Goal: Use online tool/utility: Use online tool/utility

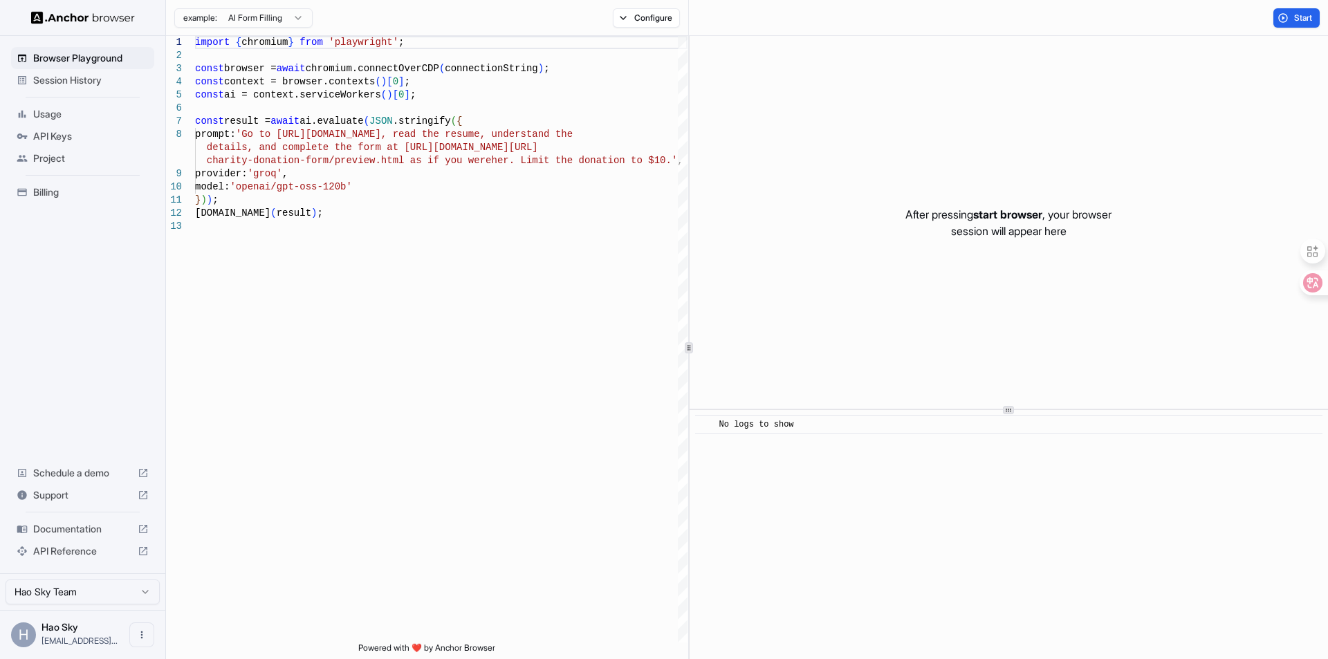
click at [253, 15] on html "Browser Playground Session History Usage API Keys Project Billing Schedule a de…" at bounding box center [664, 329] width 1328 height 659
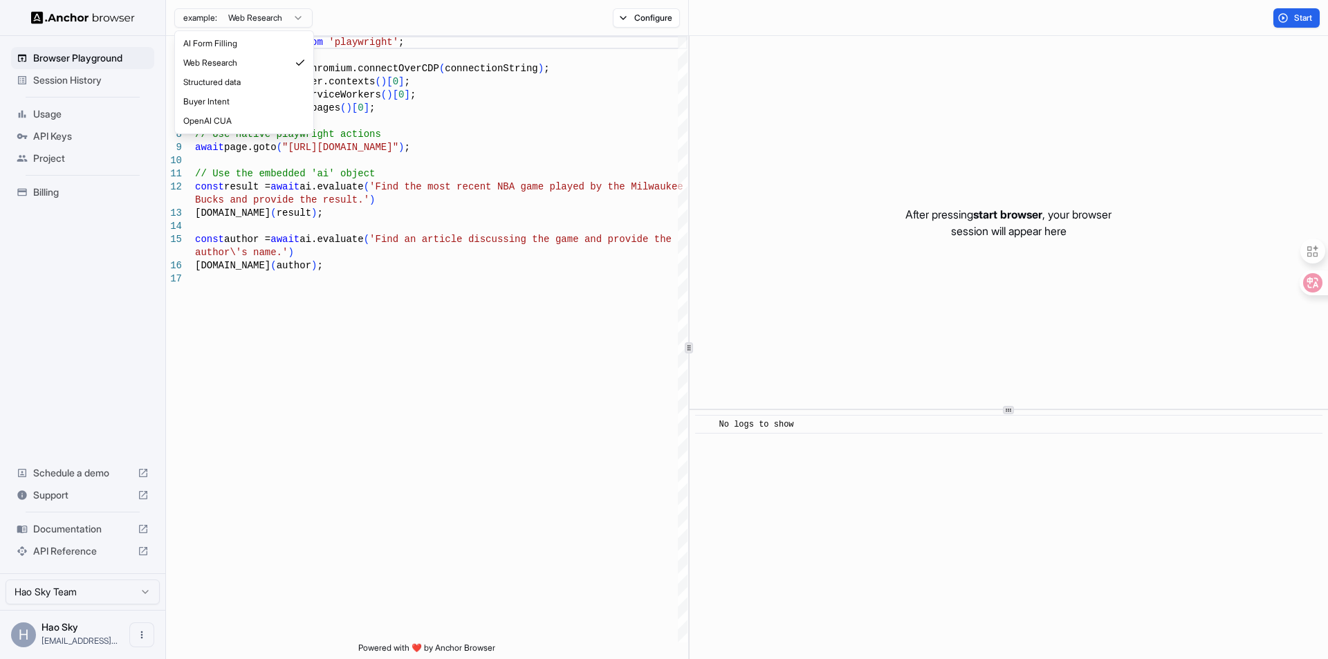
click at [301, 19] on html "Browser Playground Session History Usage API Keys Project Billing Schedule a de…" at bounding box center [664, 329] width 1328 height 659
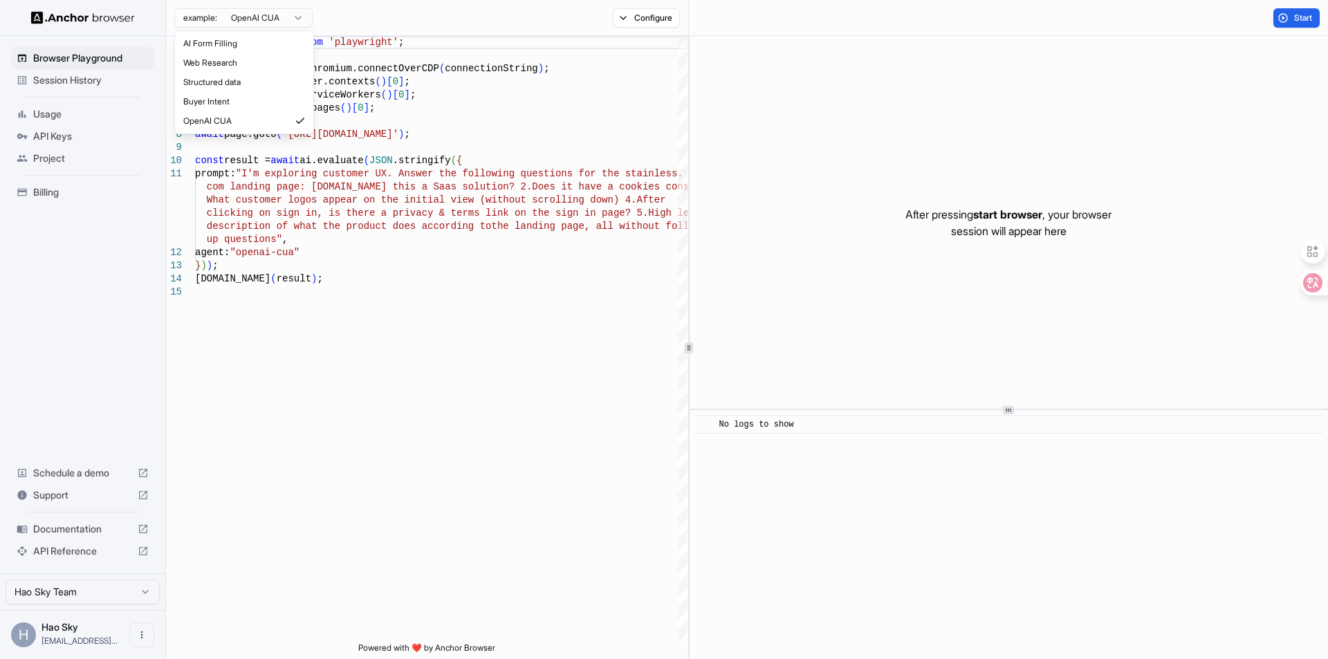
click at [293, 21] on html "Browser Playground Session History Usage API Keys Project Billing Schedule a de…" at bounding box center [664, 329] width 1328 height 659
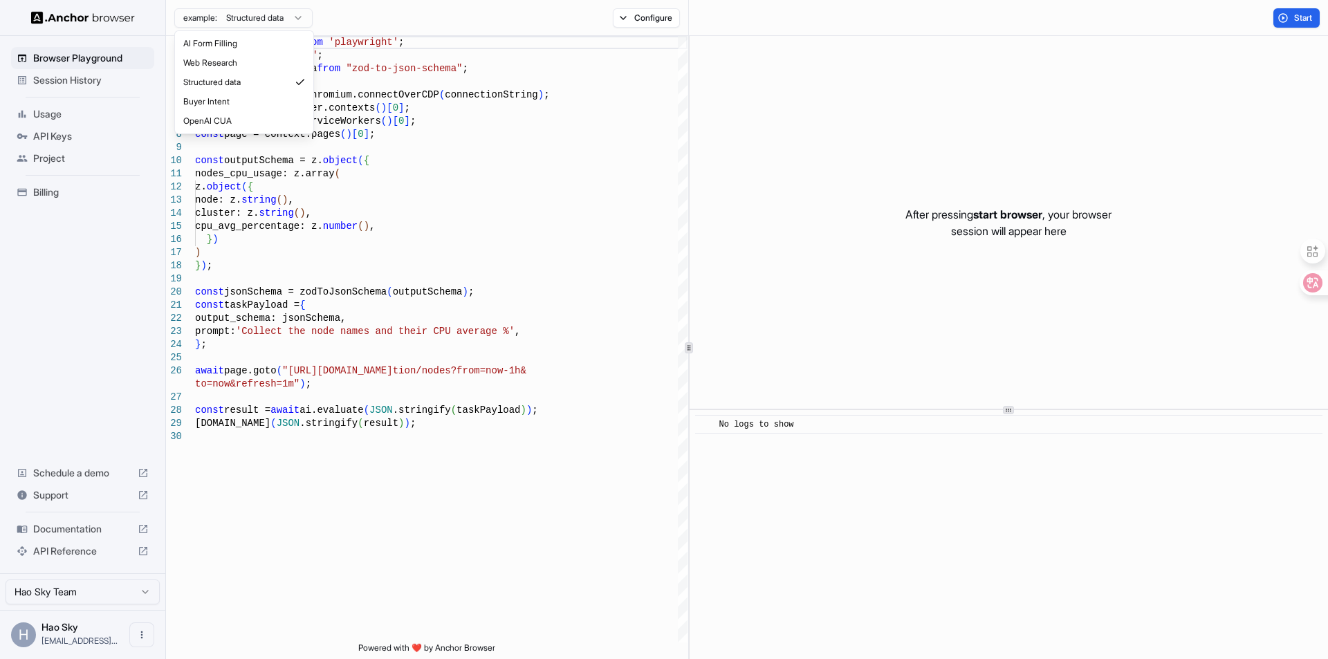
click at [295, 18] on html "Browser Playground Session History Usage API Keys Project Billing Schedule a de…" at bounding box center [664, 329] width 1328 height 659
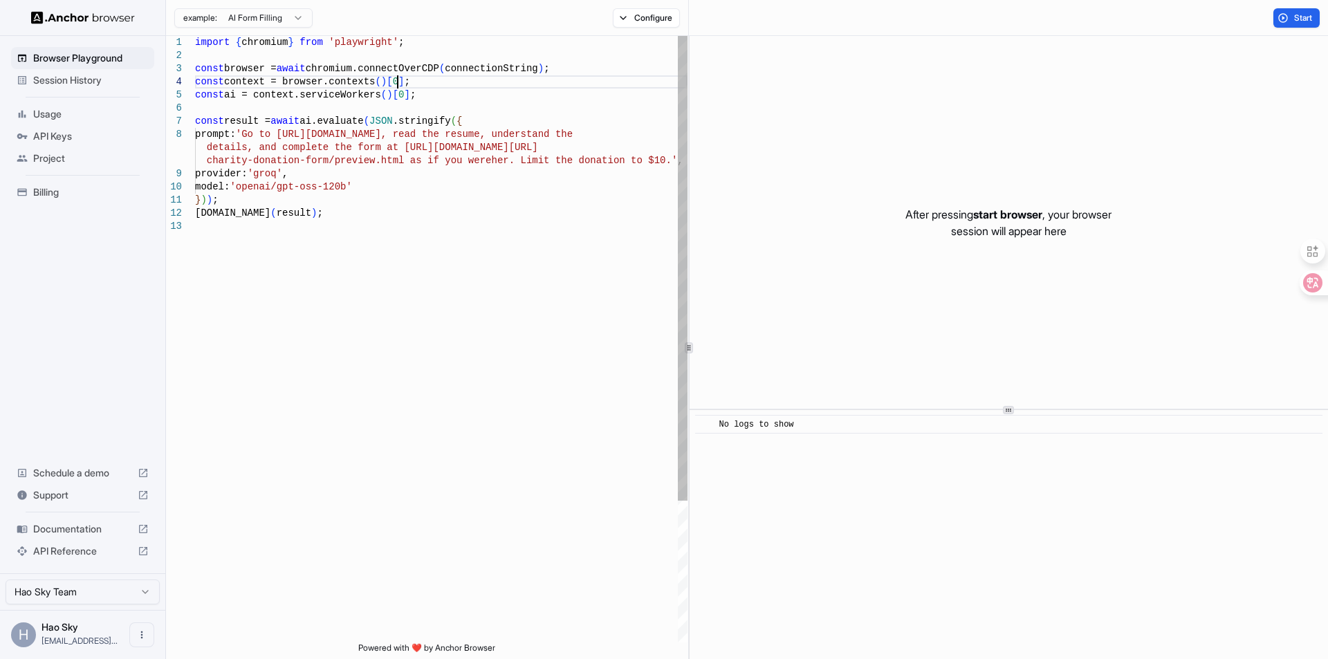
click at [441, 83] on div "import { chromium } from 'playwright' ; const browser = await chromium.connectO…" at bounding box center [441, 431] width 493 height 791
click at [419, 131] on div "import { chromium } from 'playwright' ; const browser = await chromium.connectO…" at bounding box center [441, 431] width 493 height 791
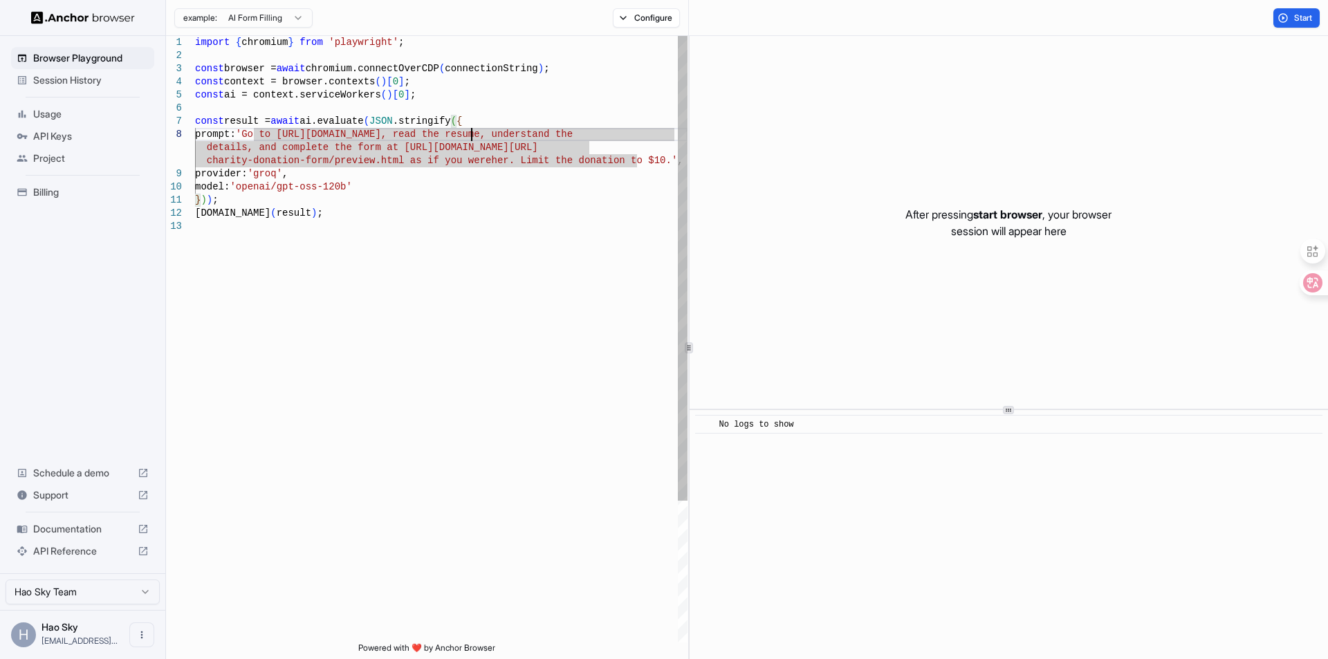
click at [473, 129] on div "import { chromium } from 'playwright' ; const browser = await chromium.connectO…" at bounding box center [441, 431] width 493 height 791
click at [533, 102] on div "import { chromium } from 'playwright' ; const browser = await chromium.connectO…" at bounding box center [441, 431] width 493 height 791
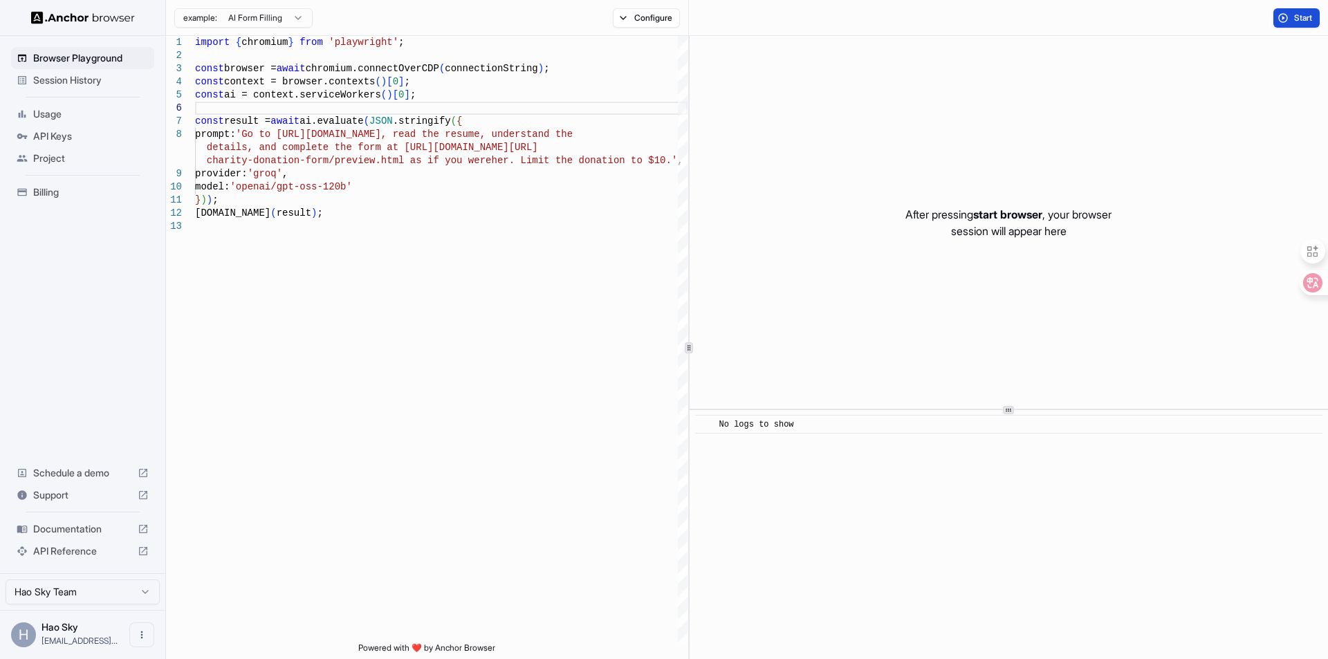
click at [1284, 13] on button "Start" at bounding box center [1297, 17] width 46 height 19
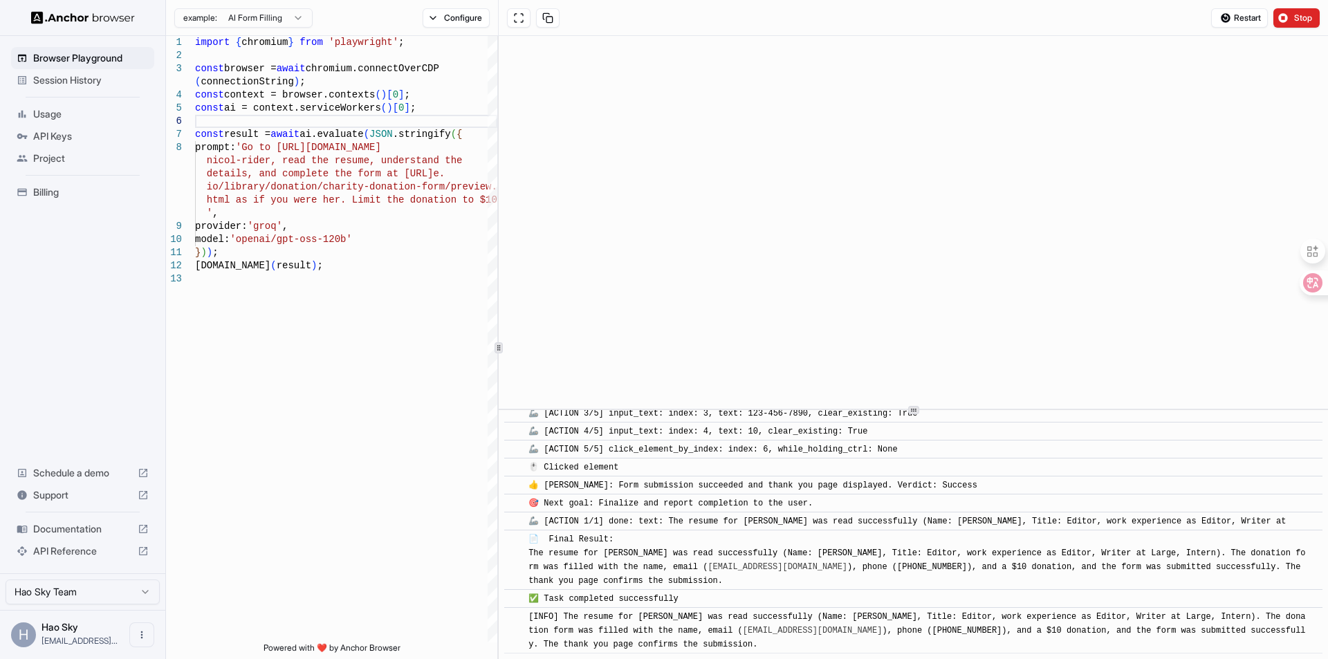
scroll to position [743, 0]
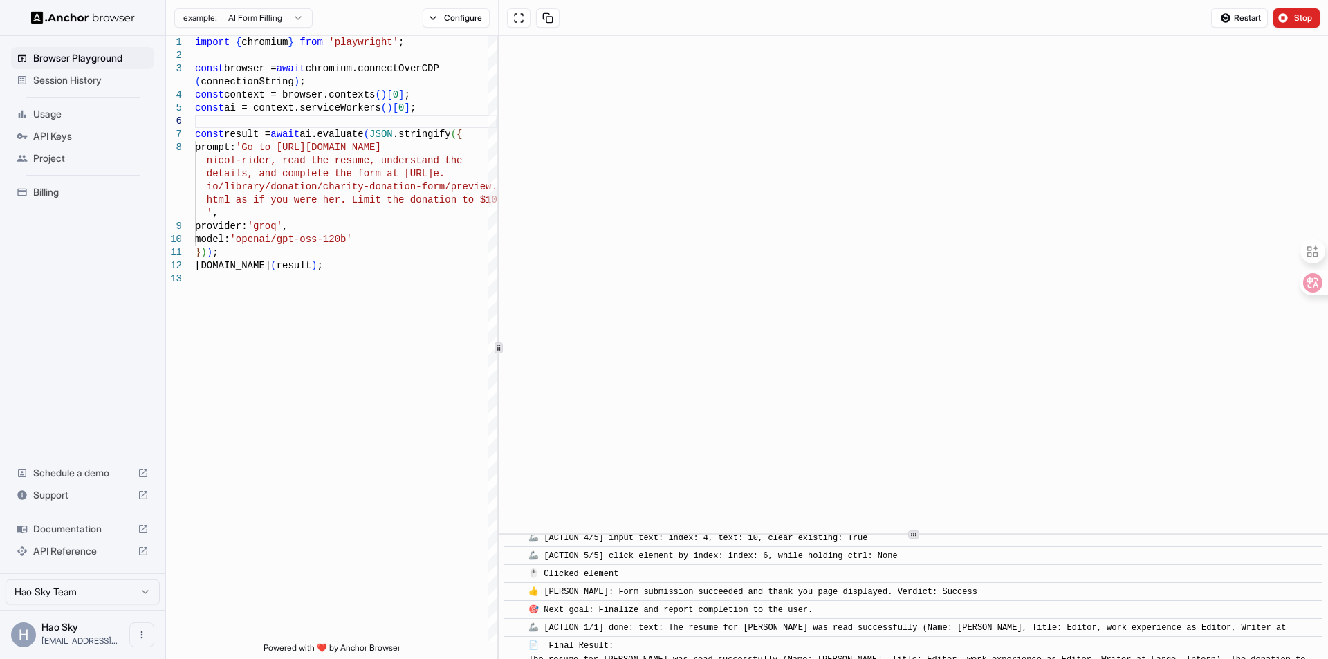
click at [928, 560] on div "​ [INFO] Started Execution ​ 🚀 Task: Go to [URL][DOMAIN_NAME] , read the resume…" at bounding box center [913, 347] width 829 height 623
click at [73, 525] on span "Documentation" at bounding box center [82, 529] width 99 height 14
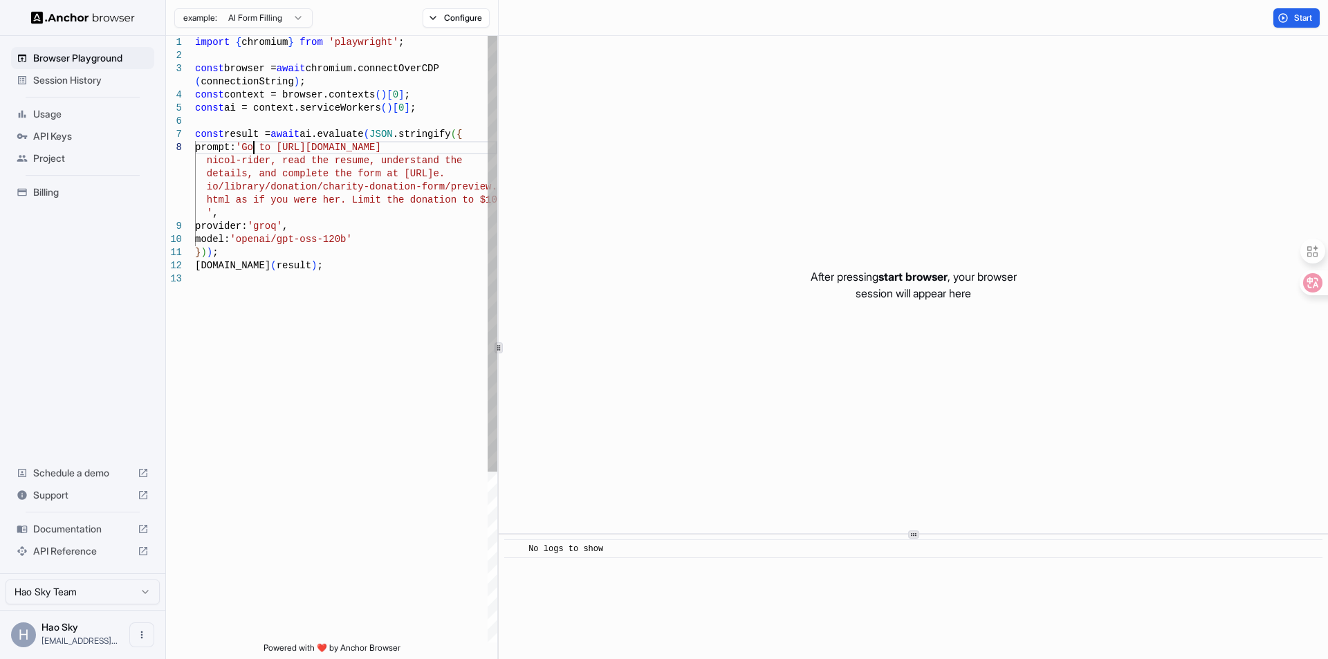
scroll to position [0, 0]
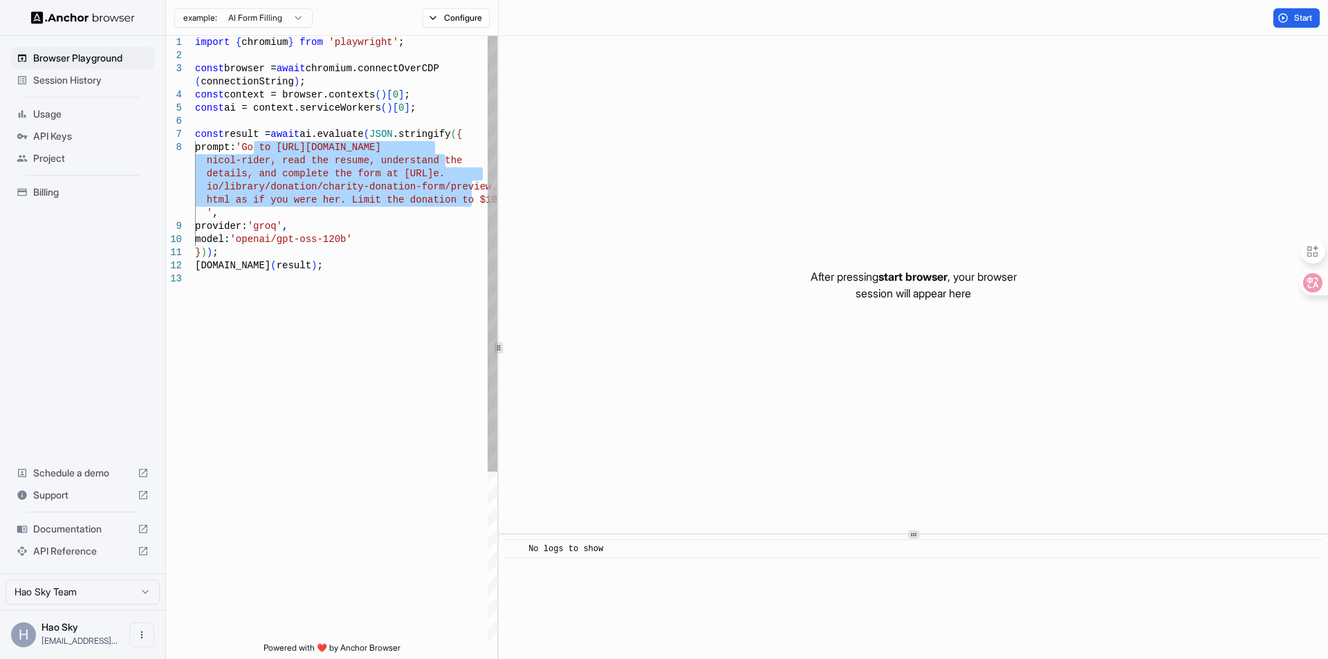
drag, startPoint x: 252, startPoint y: 143, endPoint x: 470, endPoint y: 198, distance: 224.6
click at [470, 198] on div "import { chromium } from 'playwright' ; const browser = await chromium.connectO…" at bounding box center [346, 457] width 302 height 843
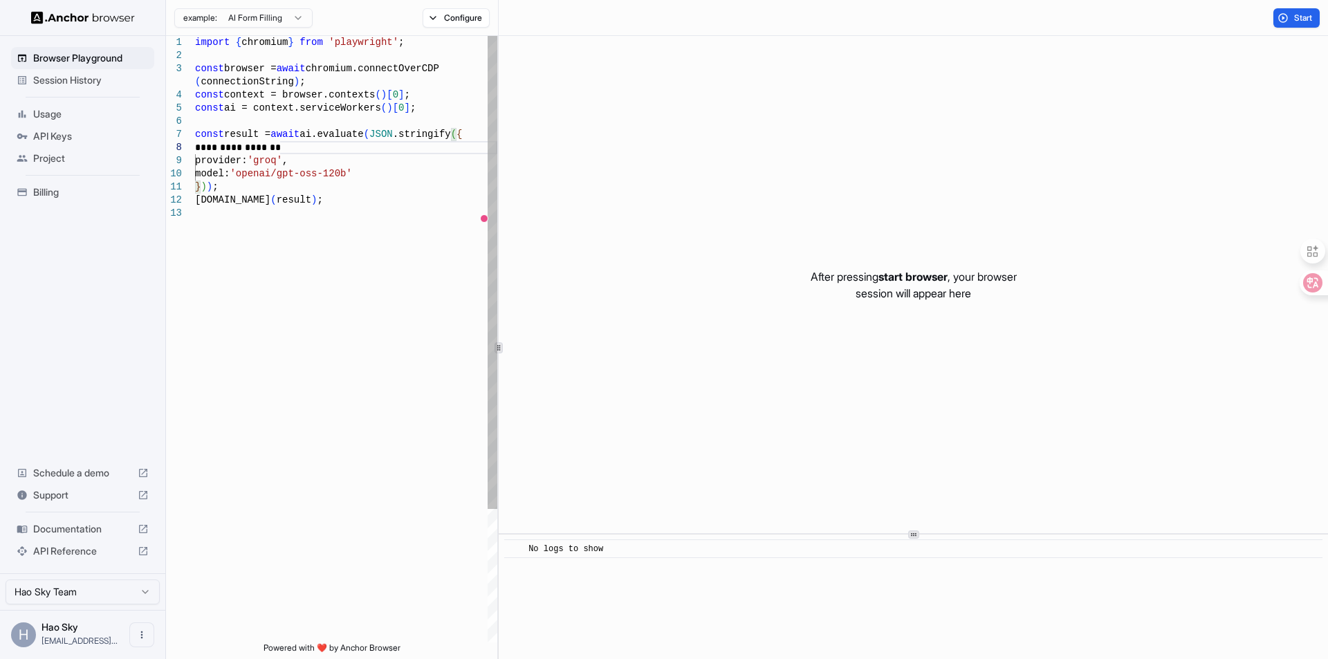
scroll to position [92, 0]
click at [1296, 21] on span "Start" at bounding box center [1303, 17] width 19 height 11
click at [1292, 14] on button "Start" at bounding box center [1297, 17] width 46 height 19
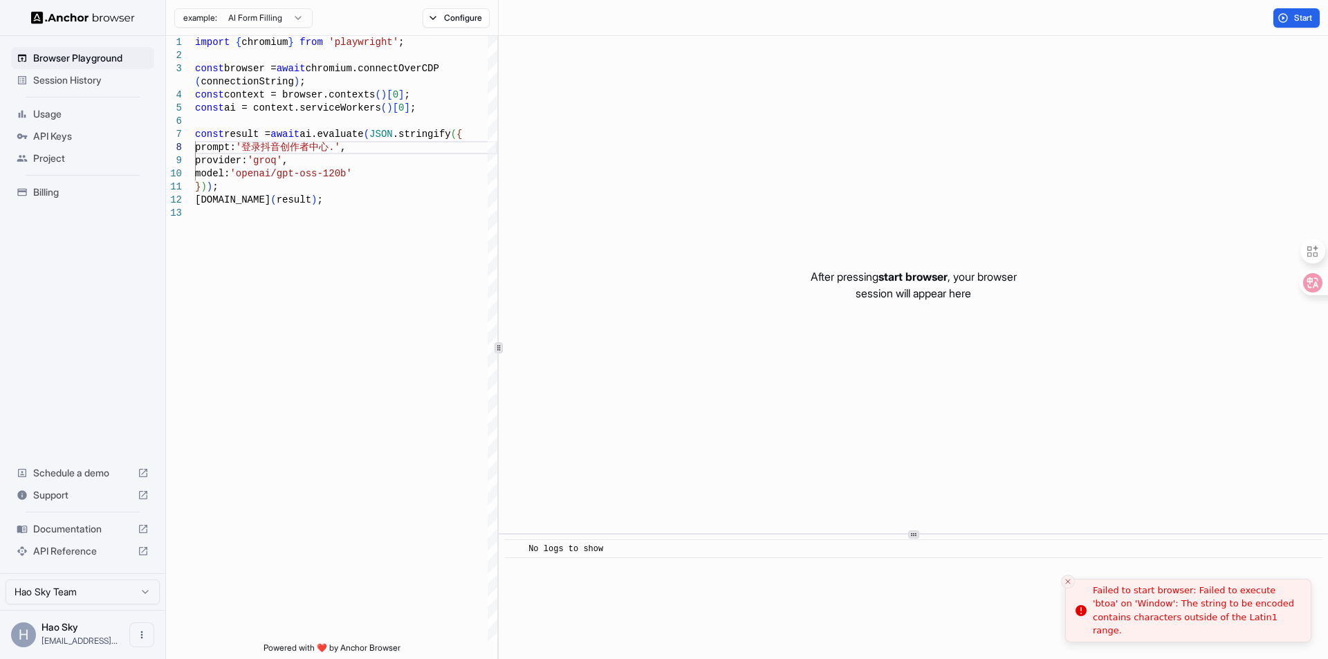
click at [1177, 596] on div "Failed to start browser: Failed to execute 'btoa' on 'Window': The string to be…" at bounding box center [1196, 611] width 207 height 54
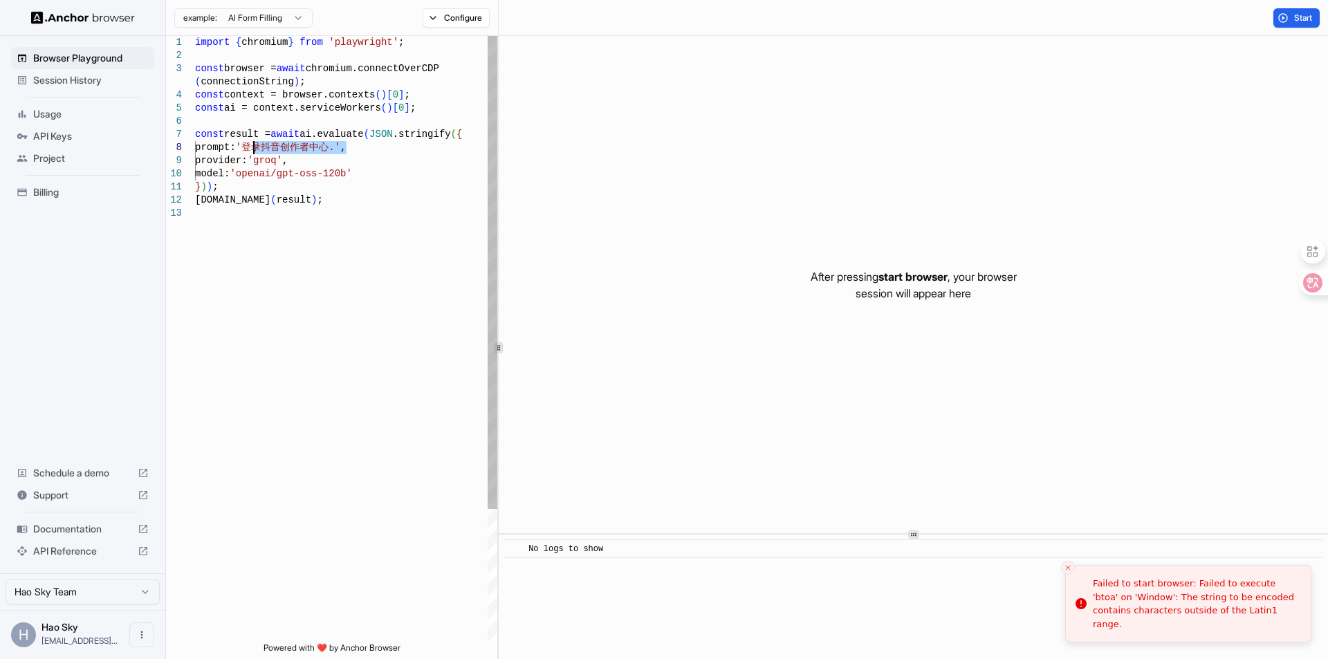
drag, startPoint x: 348, startPoint y: 147, endPoint x: 257, endPoint y: 145, distance: 91.4
click at [257, 145] on div "import { chromium } from 'playwright' ; const browser = await chromium.connectO…" at bounding box center [346, 425] width 302 height 778
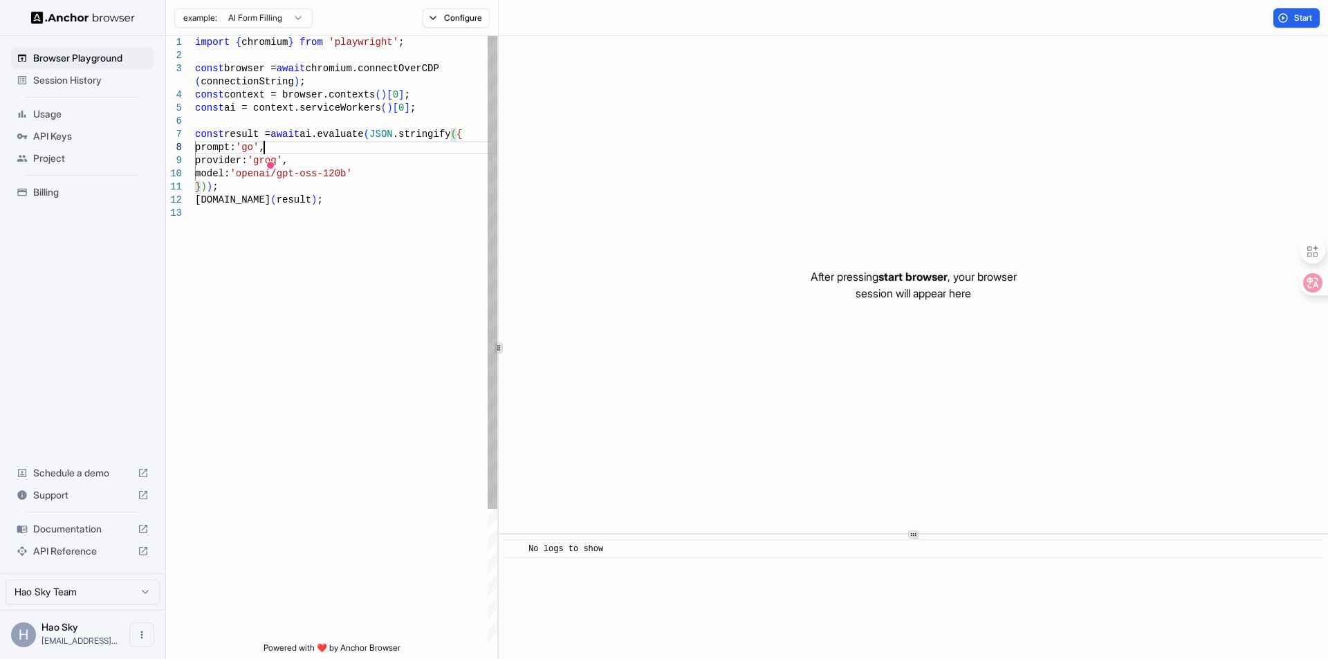
scroll to position [106, 0]
drag, startPoint x: 1302, startPoint y: 17, endPoint x: 1301, endPoint y: 26, distance: 9.0
click at [1302, 17] on span "Start" at bounding box center [1303, 17] width 19 height 11
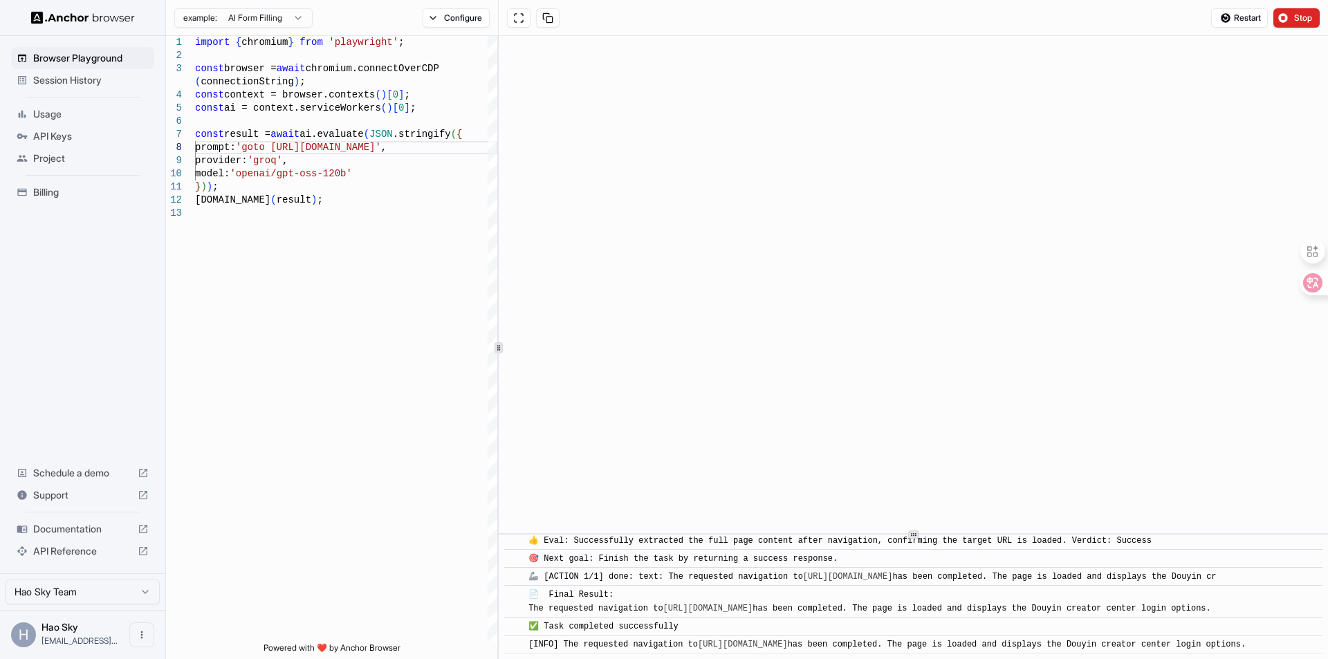
scroll to position [1126, 0]
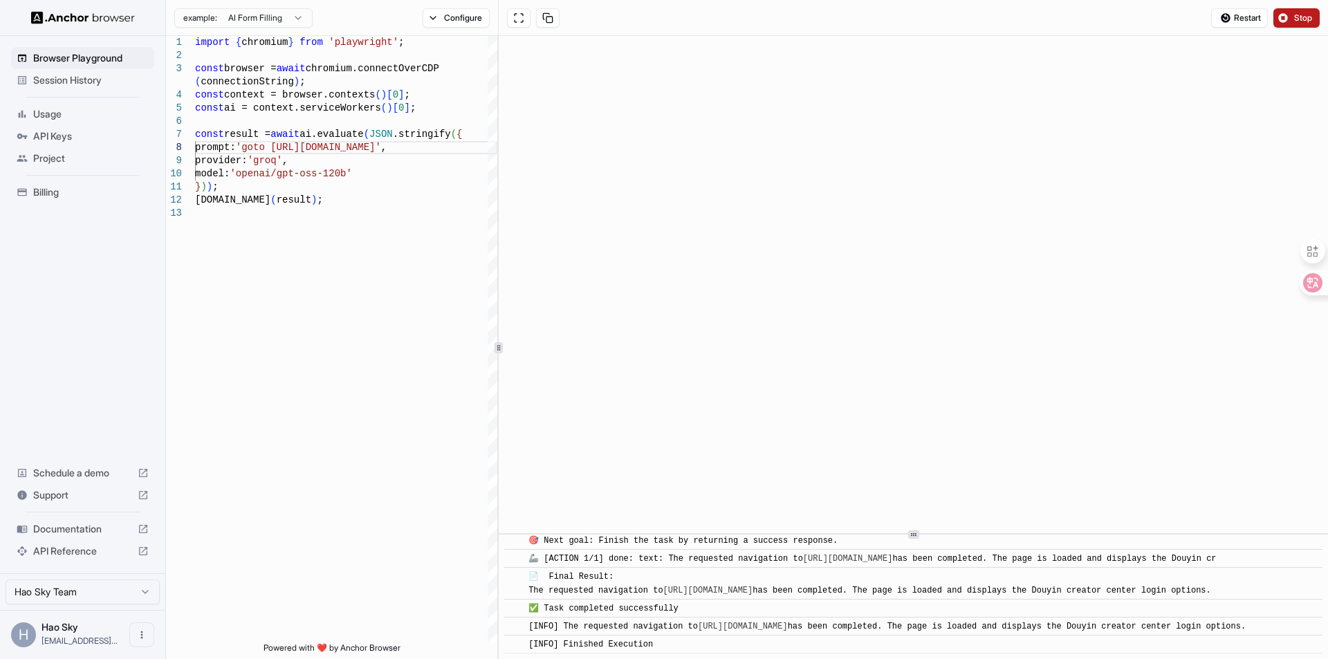
click at [1293, 19] on button "Stop" at bounding box center [1297, 17] width 46 height 19
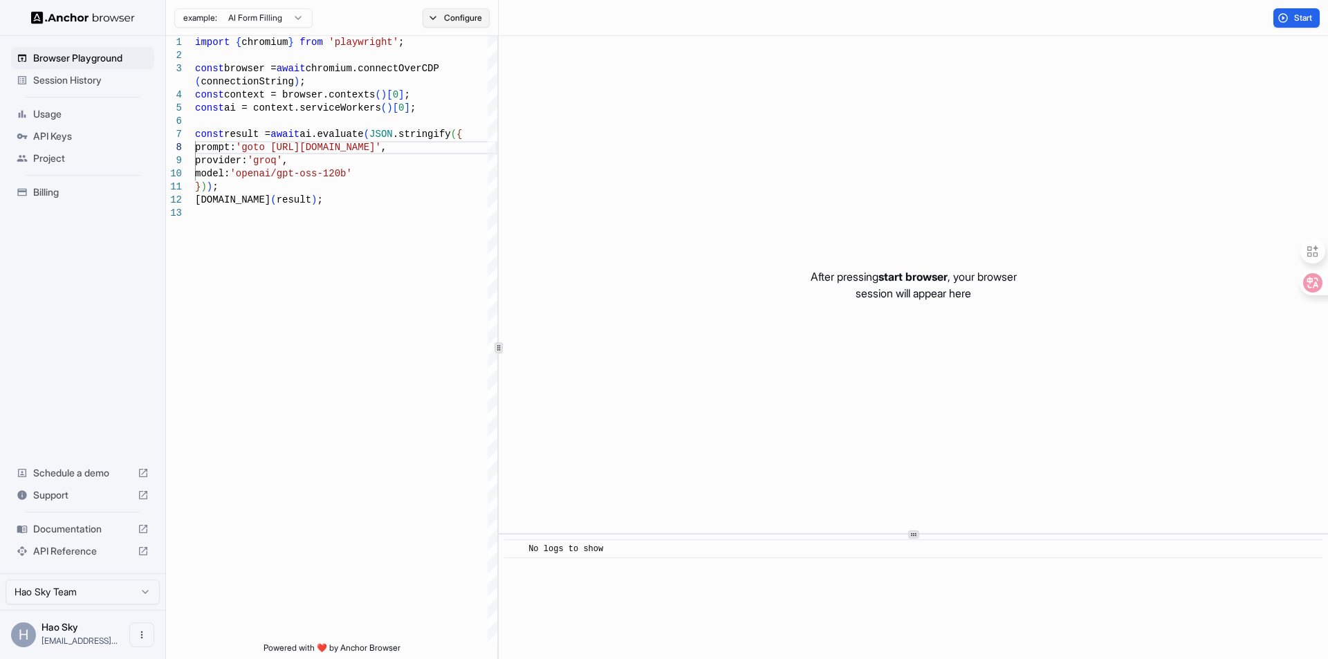
click at [454, 19] on button "Configure" at bounding box center [456, 17] width 67 height 19
click at [668, 79] on button "button" at bounding box center [662, 82] width 25 height 14
click at [620, 104] on button "🇺🇸 US" at bounding box center [616, 109] width 55 height 19
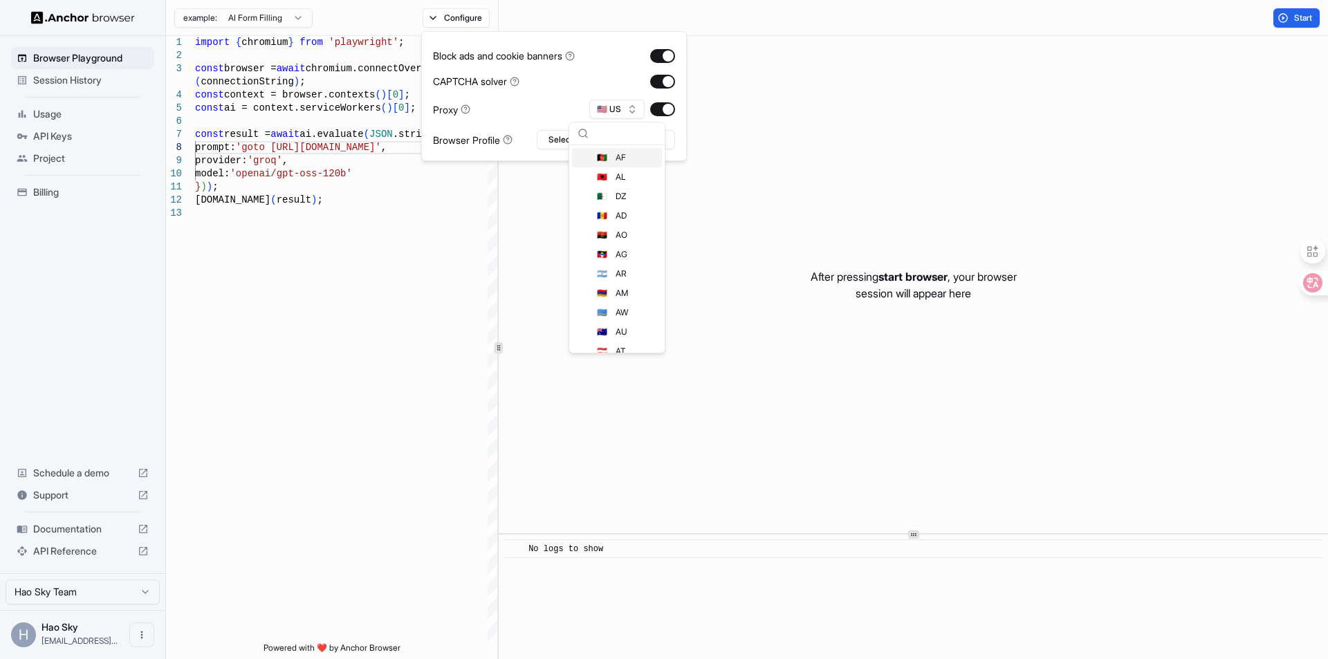
click at [629, 30] on div "Start" at bounding box center [913, 18] width 829 height 36
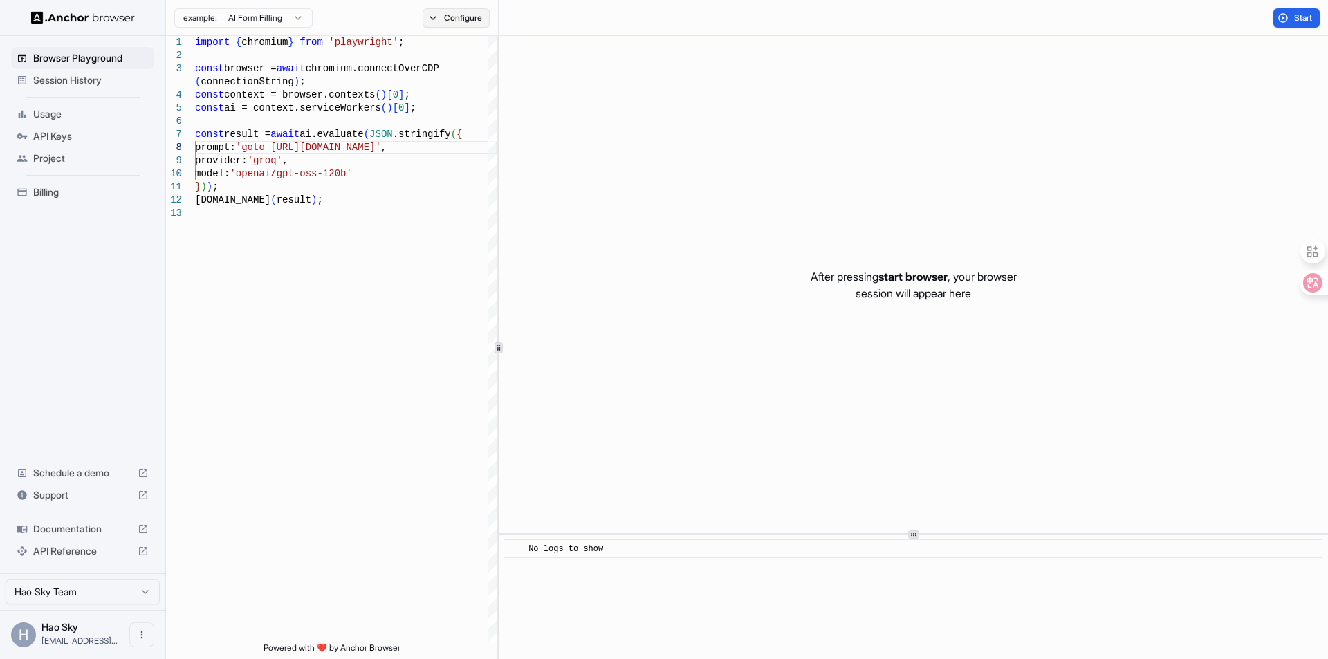
click at [482, 20] on button "Configure" at bounding box center [456, 17] width 67 height 19
click at [600, 136] on button "Select Profile..." at bounding box center [606, 139] width 138 height 19
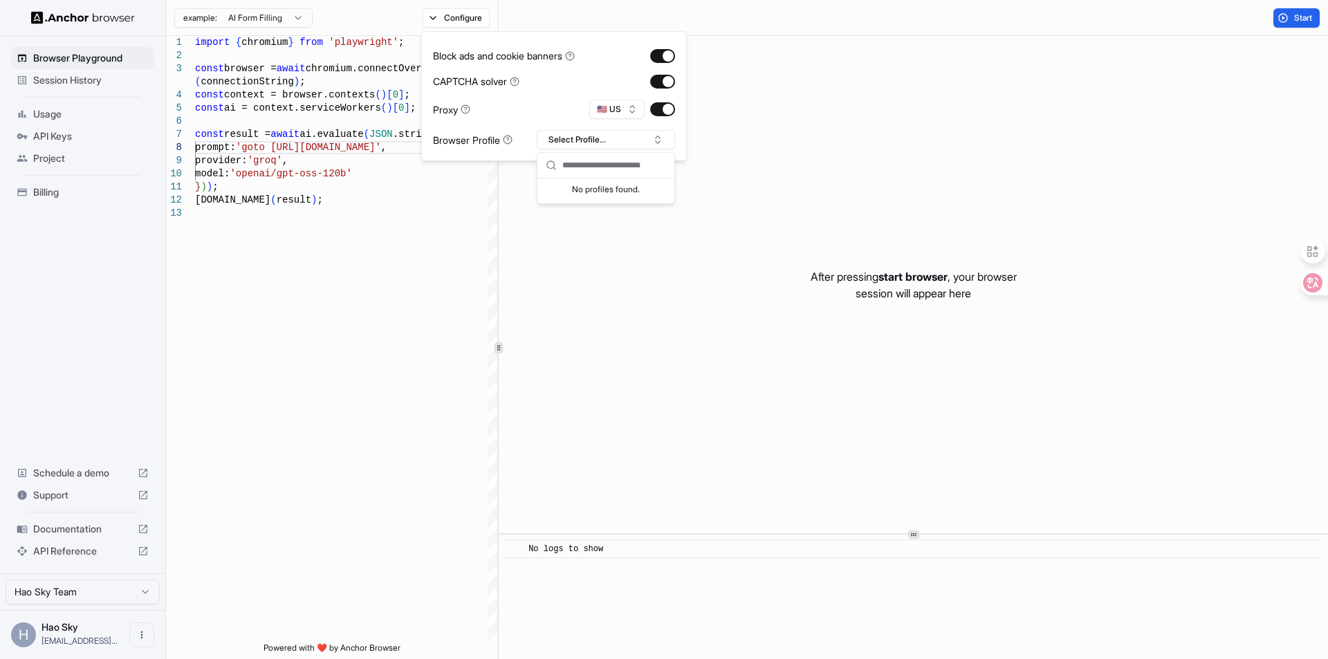
click at [589, 192] on div "No profiles found." at bounding box center [605, 187] width 137 height 19
click at [774, 11] on div "Start" at bounding box center [913, 18] width 829 height 36
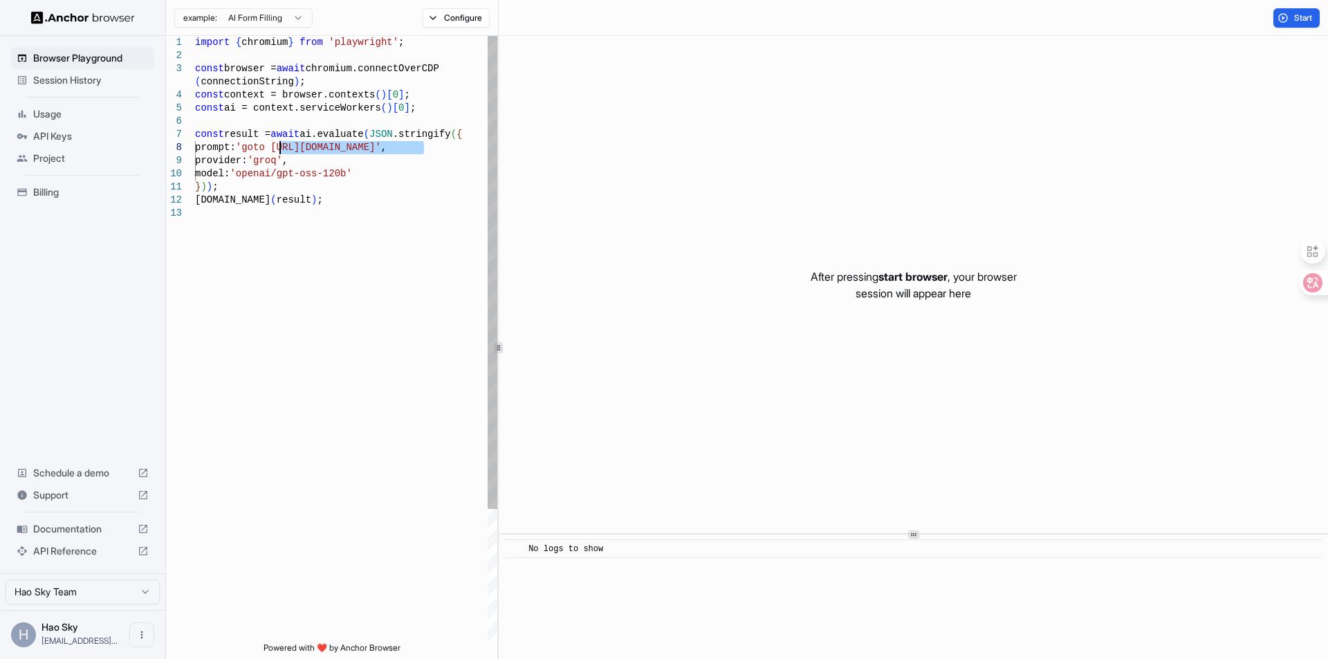
drag, startPoint x: 426, startPoint y: 147, endPoint x: 282, endPoint y: 151, distance: 144.6
click at [282, 151] on div "import { chromium } from 'playwright' ; const browser = await chromium.connectO…" at bounding box center [346, 425] width 302 height 778
click at [1299, 15] on span "Start" at bounding box center [1303, 17] width 19 height 11
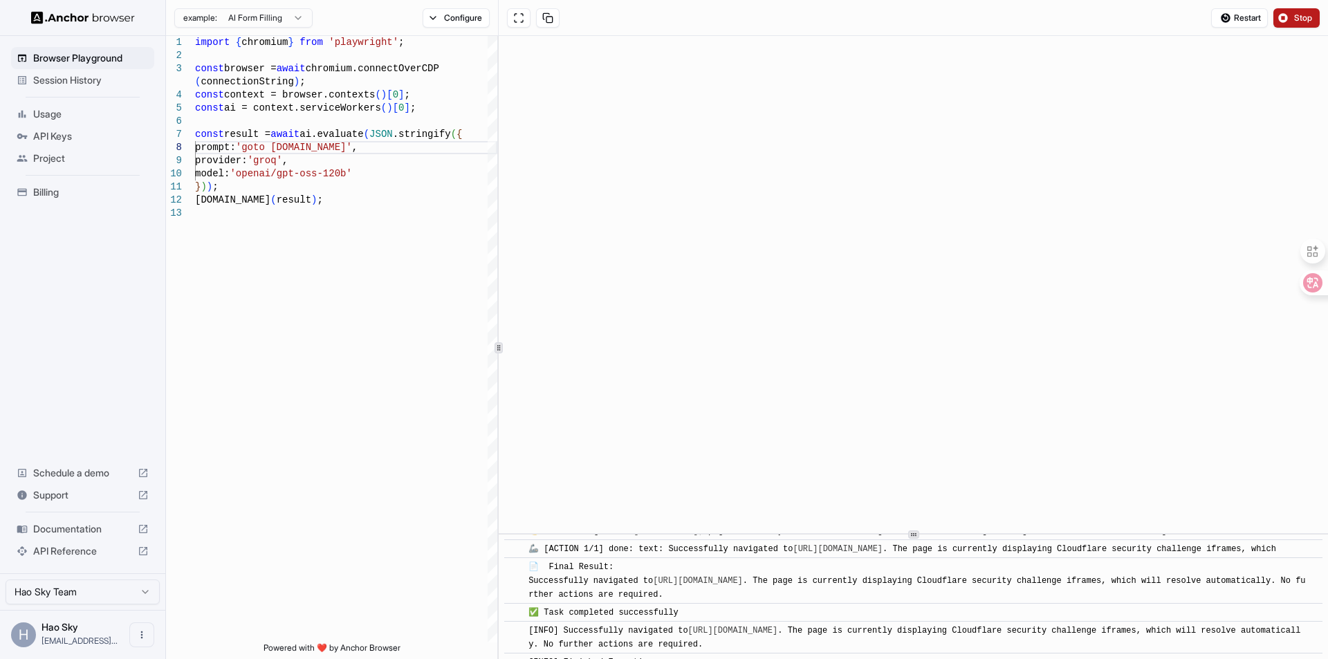
scroll to position [180, 0]
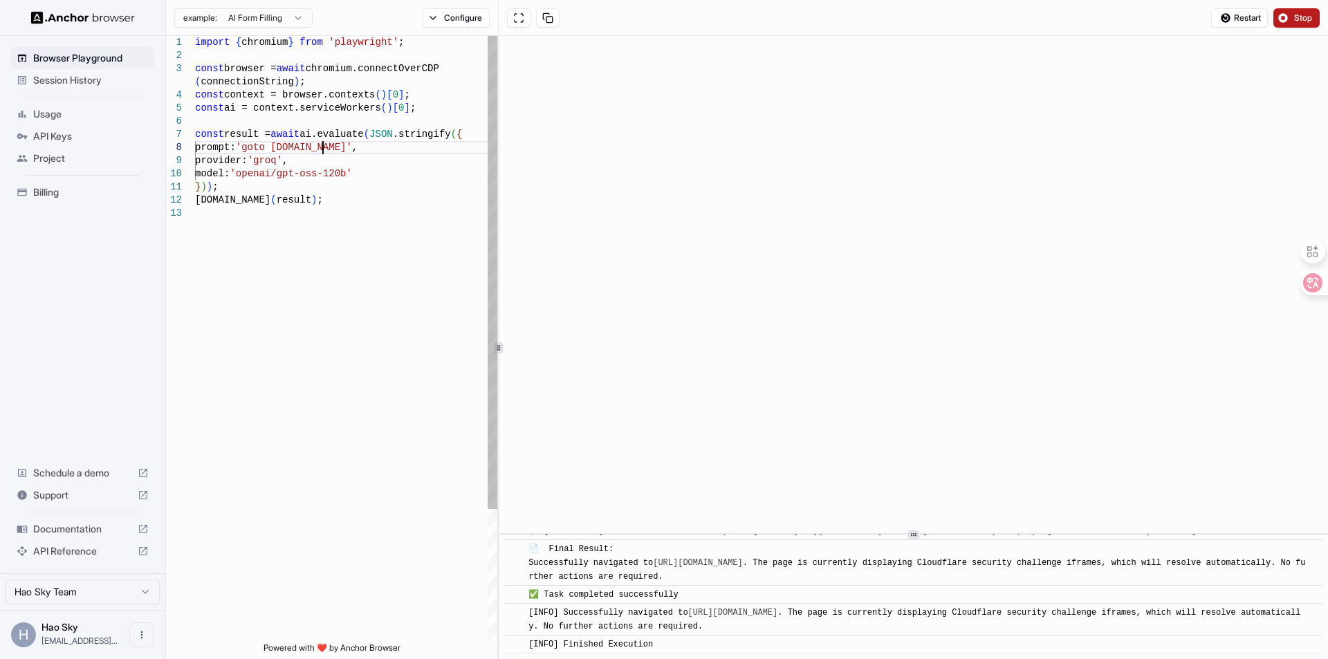
click at [324, 145] on div "import { chromium } from 'playwright' ; const browser = await chromium.connectO…" at bounding box center [346, 425] width 302 height 778
click at [422, 176] on div "import { chromium } from 'playwright' ; const browser = await chromium.connectO…" at bounding box center [346, 425] width 302 height 778
type textarea "**********"
click at [1304, 13] on span "Stop" at bounding box center [1303, 17] width 19 height 11
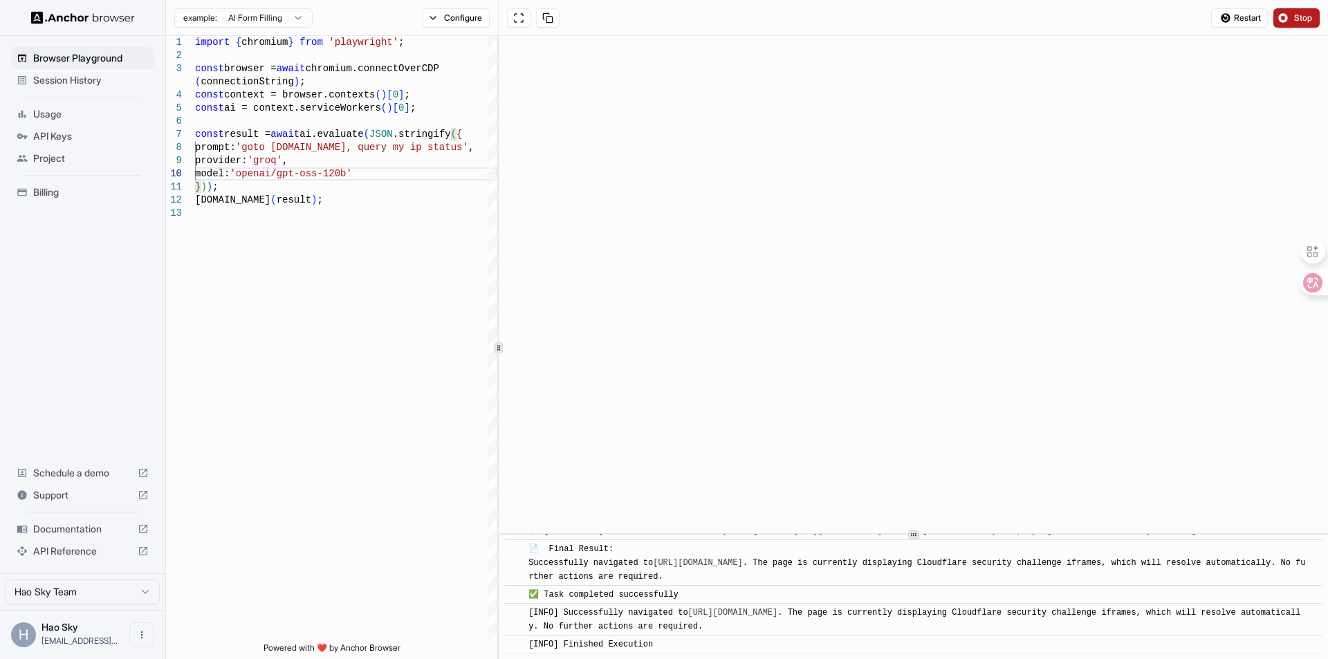
scroll to position [0, 0]
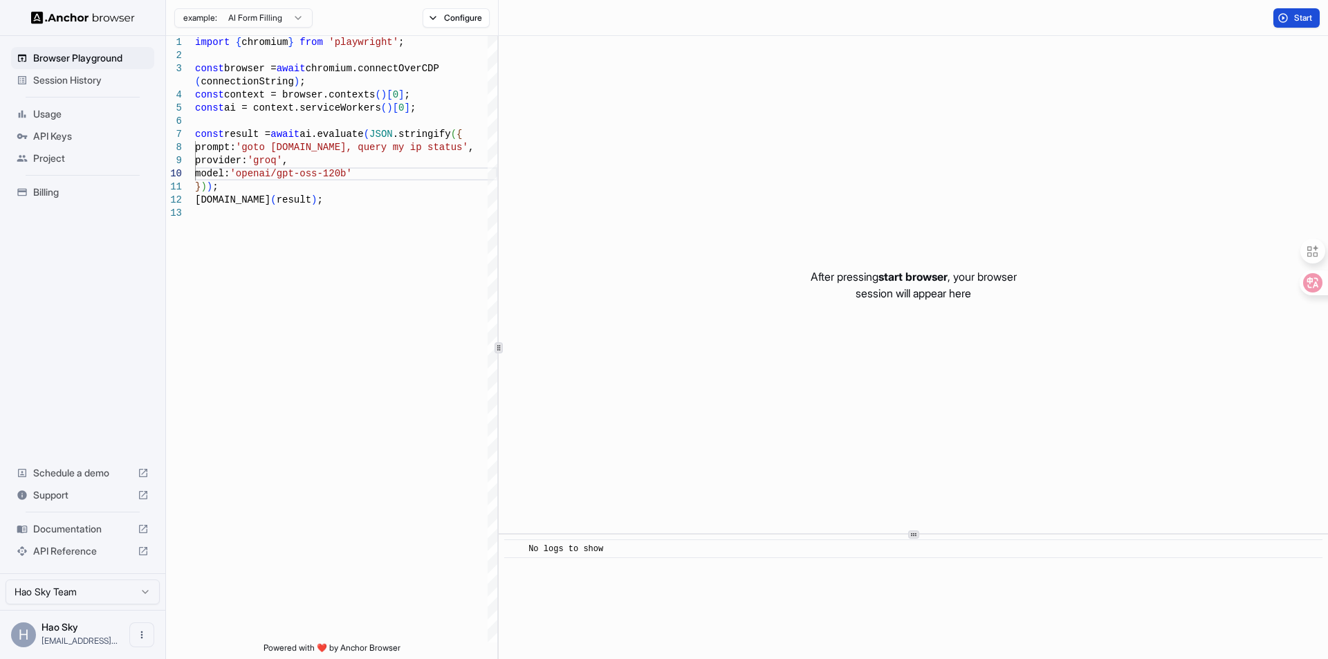
click at [1302, 12] on span "Start" at bounding box center [1303, 17] width 19 height 11
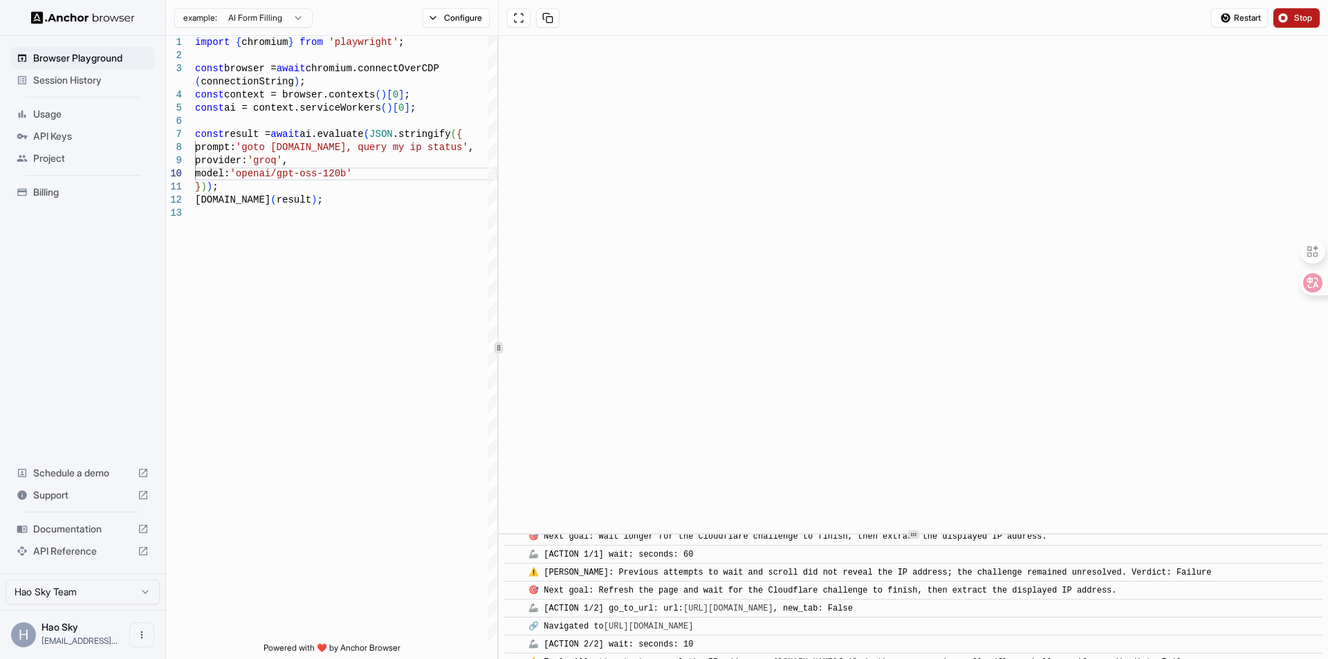
scroll to position [887, 0]
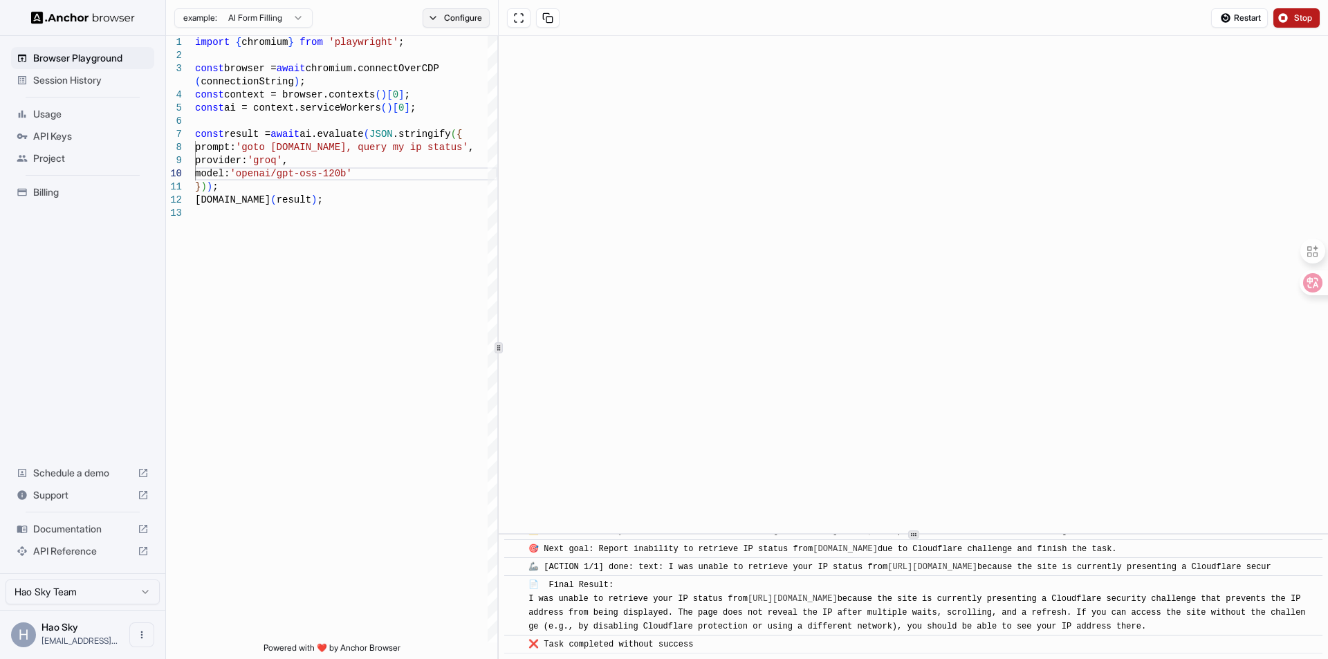
click at [443, 20] on button "Configure" at bounding box center [456, 17] width 67 height 19
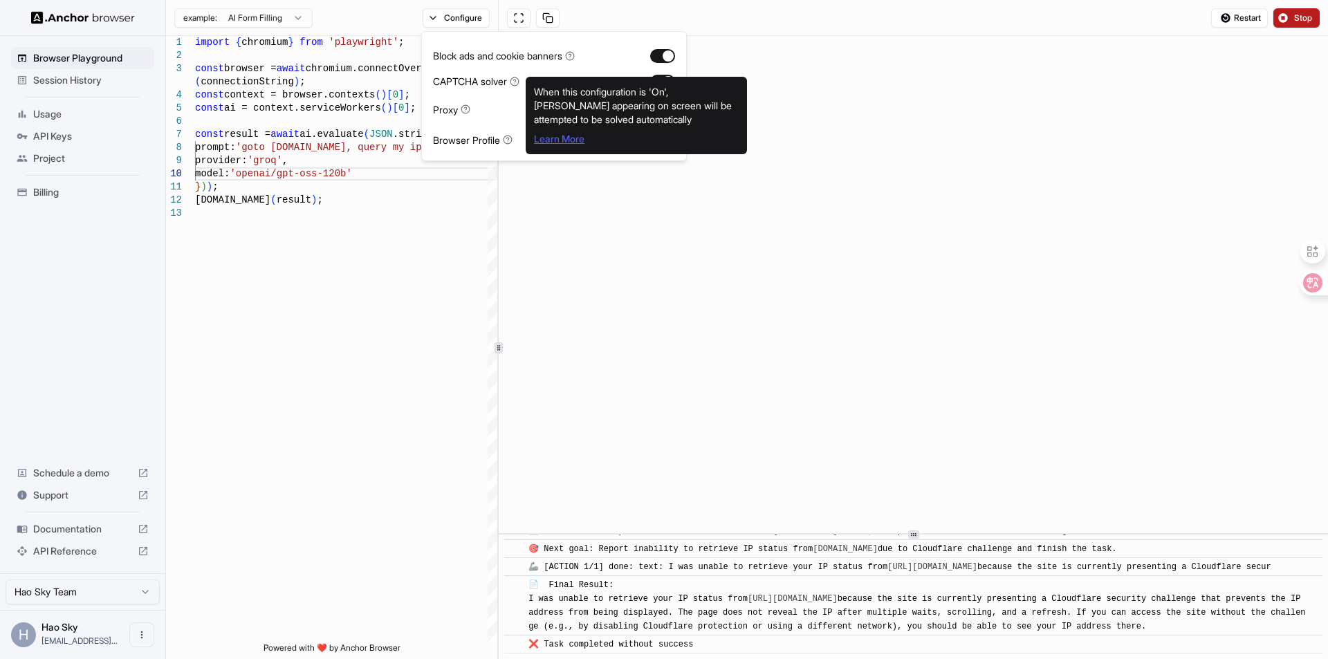
click at [553, 141] on link "Learn More" at bounding box center [559, 139] width 50 height 12
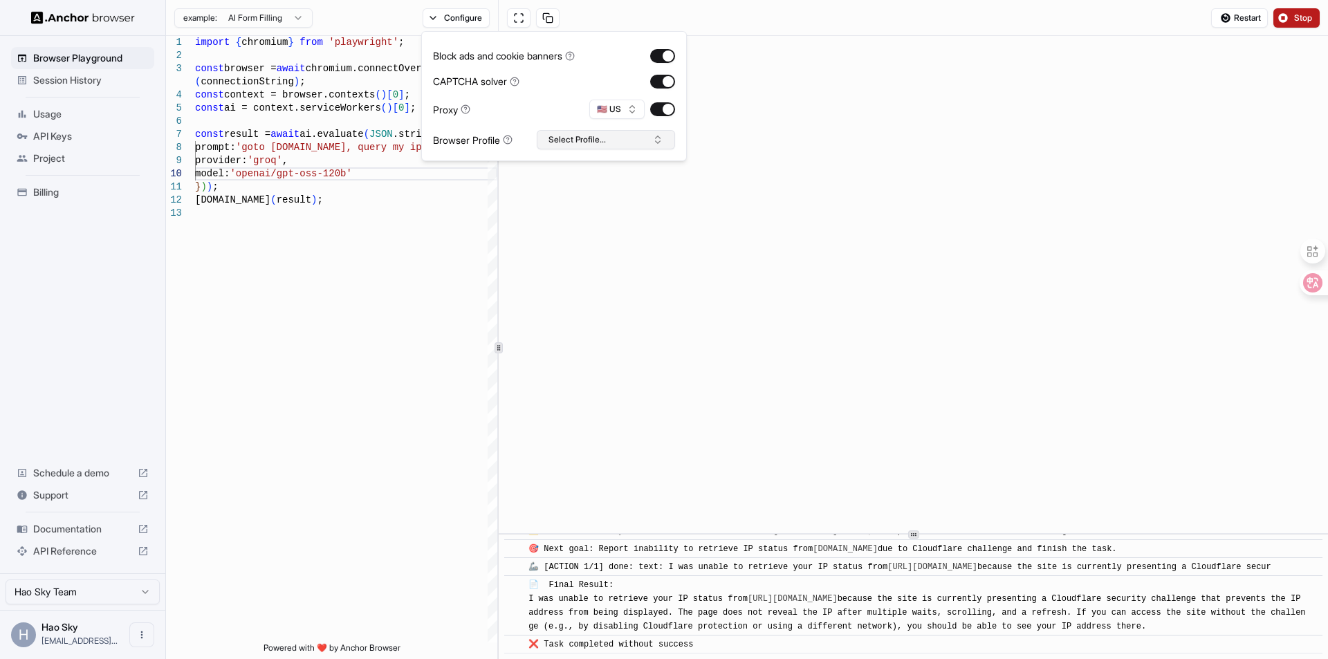
click at [617, 136] on button "Select Profile..." at bounding box center [606, 139] width 138 height 19
click at [618, 108] on button "🇺🇸 US" at bounding box center [616, 109] width 55 height 19
click at [822, 22] on div "Restart Stop" at bounding box center [913, 18] width 829 height 36
click at [1297, 12] on span "Stop" at bounding box center [1303, 17] width 19 height 11
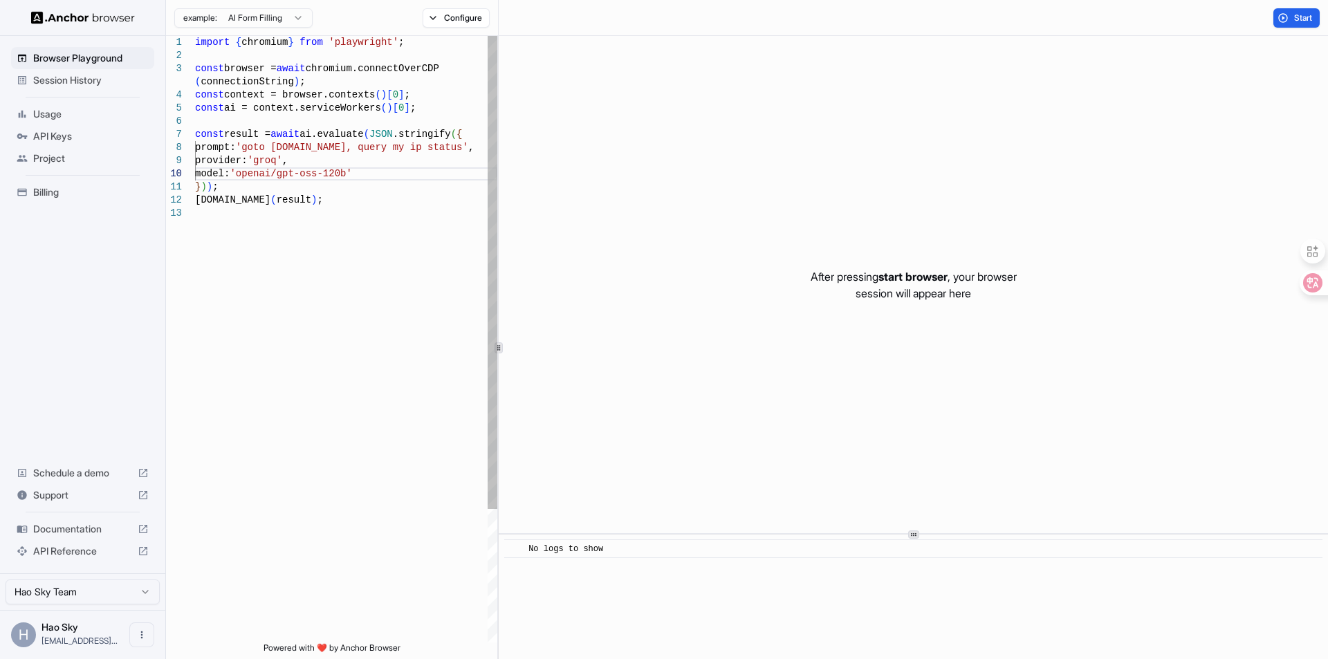
scroll to position [52, 0]
click at [265, 185] on div "import { chromium } from 'playwright' ; const browser = await chromium.connectO…" at bounding box center [346, 425] width 302 height 778
click at [282, 174] on div "import { chromium } from 'playwright' ; const browser = await chromium.connectO…" at bounding box center [346, 425] width 302 height 778
click at [322, 171] on div "import { chromium } from 'playwright' ; const browser = await chromium.connectO…" at bounding box center [346, 425] width 302 height 778
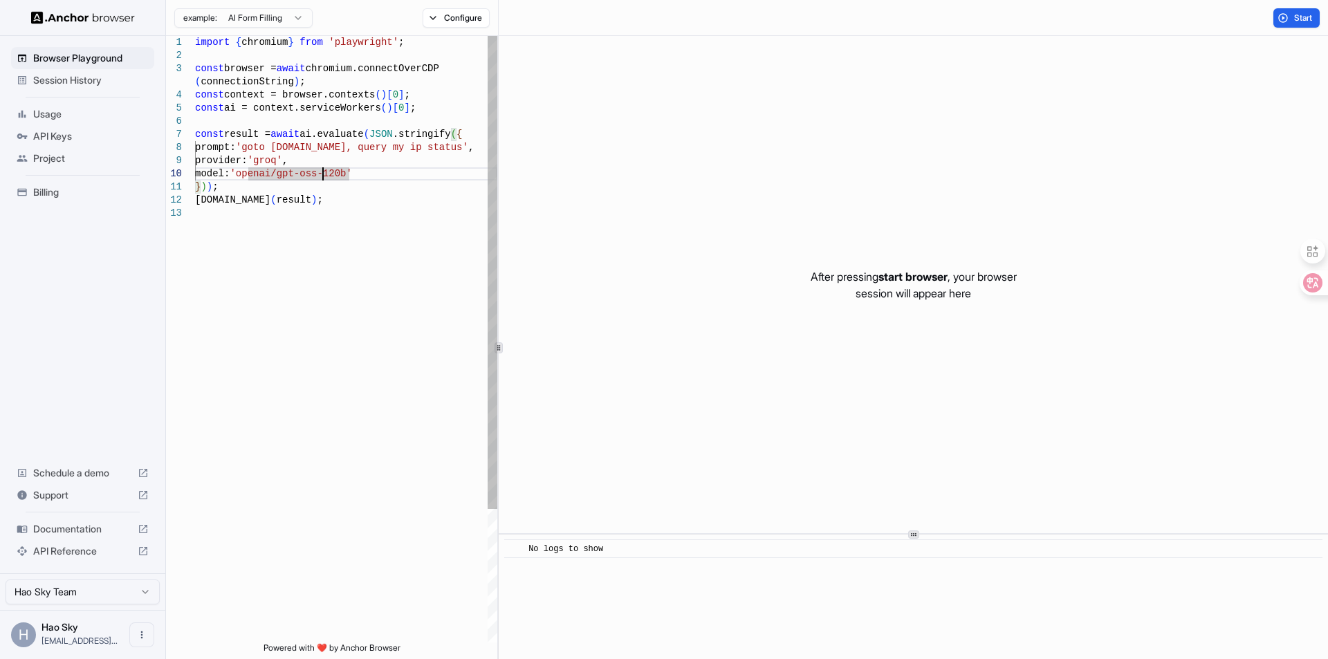
click at [326, 171] on div "import { chromium } from 'playwright' ; const browser = await chromium.connectO…" at bounding box center [346, 425] width 302 height 778
click at [338, 174] on div "import { chromium } from 'playwright' ; const browser = await chromium.connectO…" at bounding box center [346, 425] width 302 height 778
click at [351, 175] on div "import { chromium } from 'playwright' ; const browser = await chromium.connectO…" at bounding box center [346, 425] width 302 height 778
drag, startPoint x: 1297, startPoint y: 13, endPoint x: 1287, endPoint y: 18, distance: 11.5
click at [1298, 13] on span "Start" at bounding box center [1303, 17] width 19 height 11
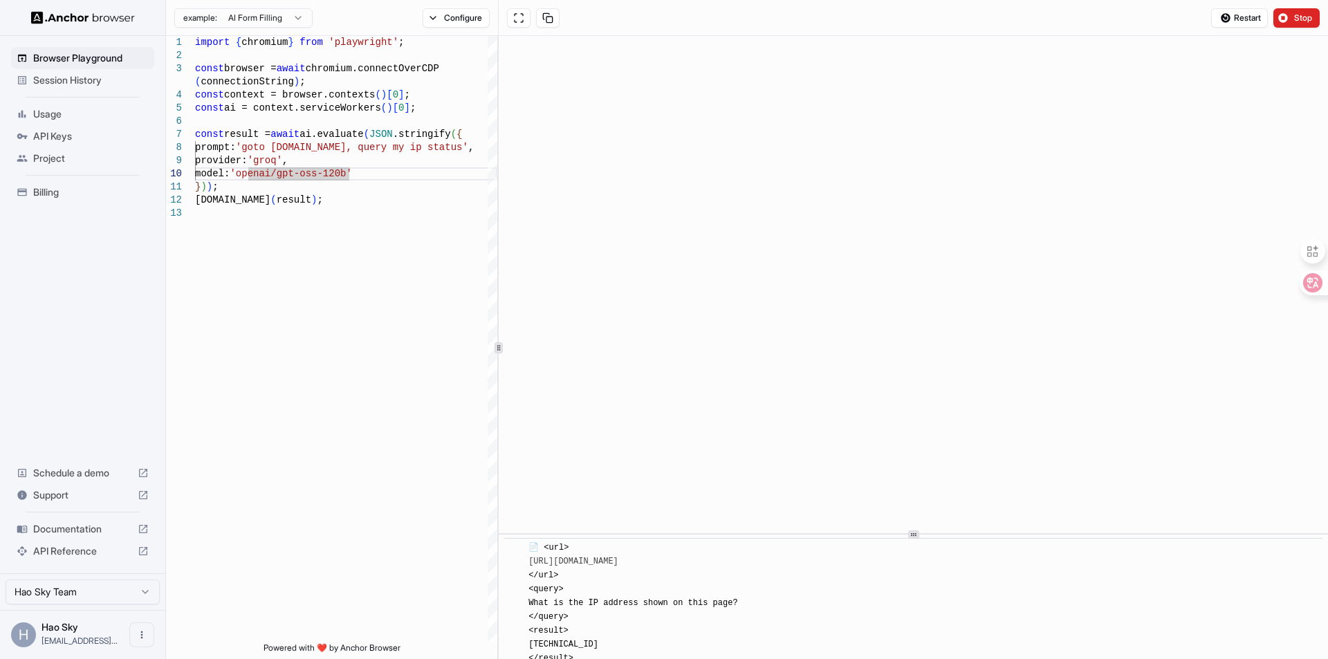
scroll to position [887, 0]
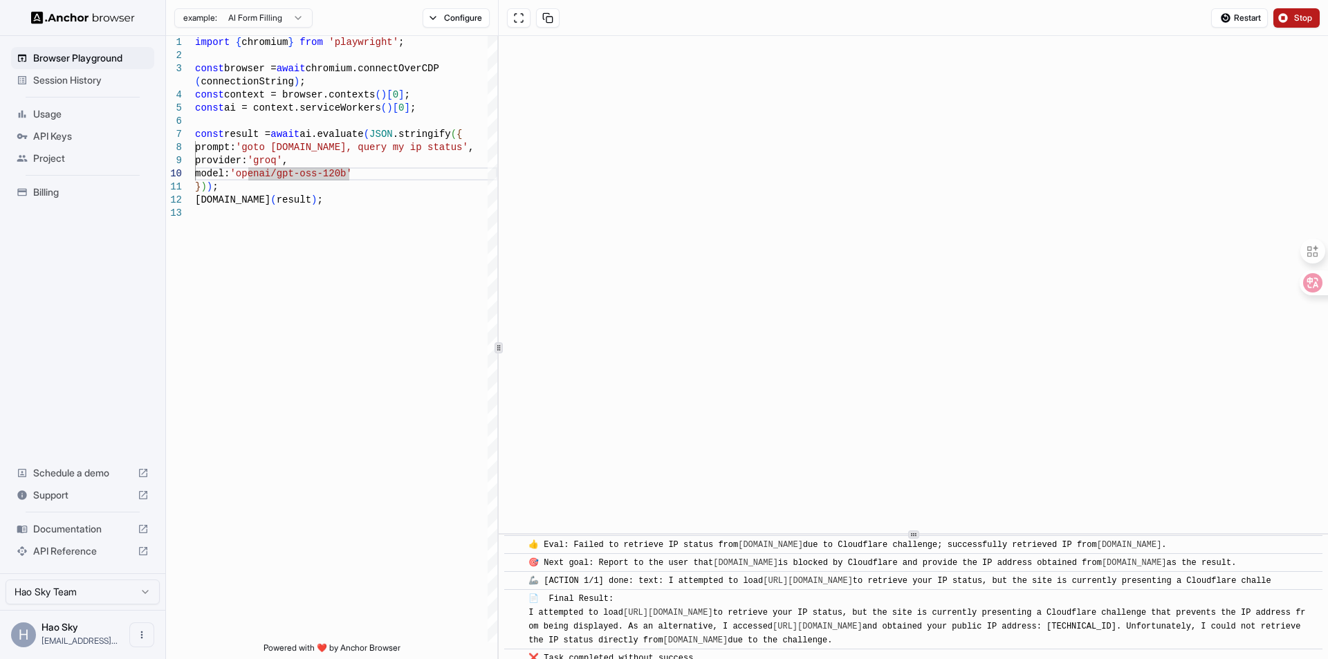
click at [1300, 12] on span "Stop" at bounding box center [1303, 17] width 19 height 11
